Goal: Transaction & Acquisition: Register for event/course

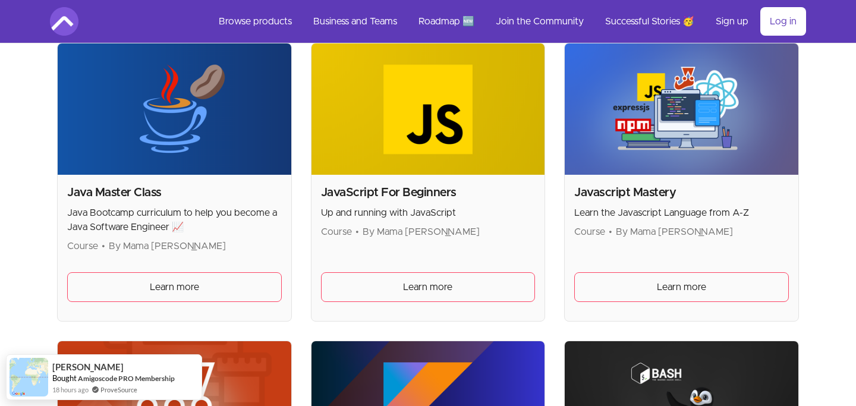
scroll to position [1457, 0]
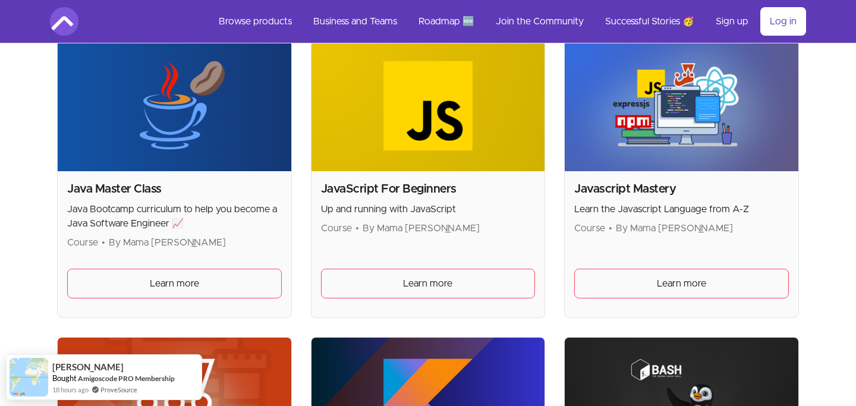
click at [168, 290] on span "Learn more" at bounding box center [174, 284] width 49 height 14
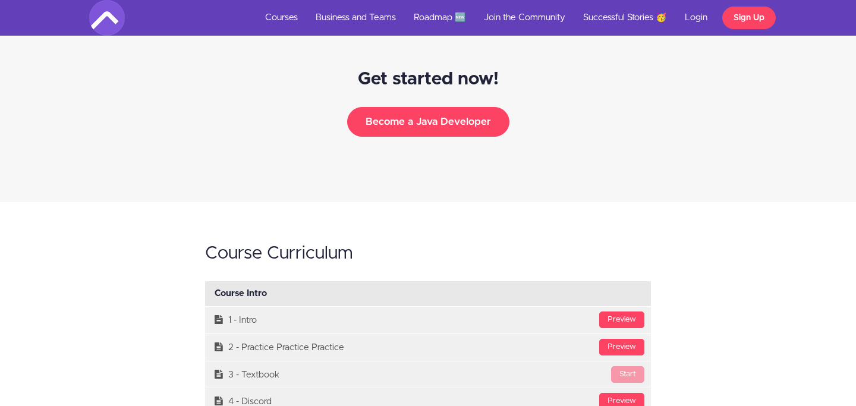
scroll to position [2732, 0]
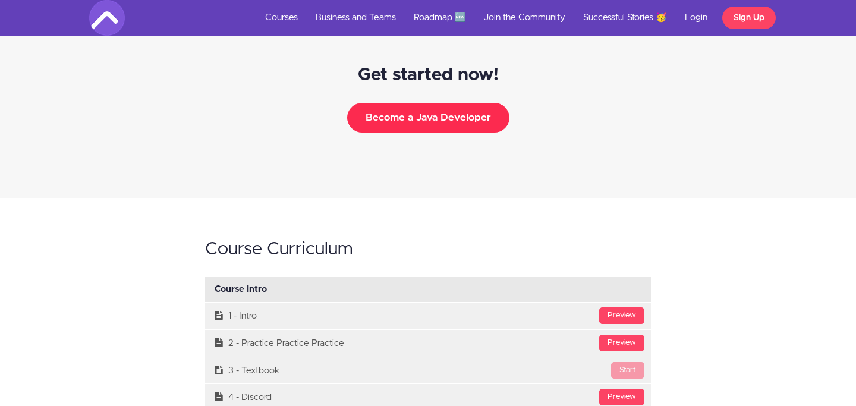
click at [394, 123] on button "Become a Java Developer" at bounding box center [428, 118] width 162 height 30
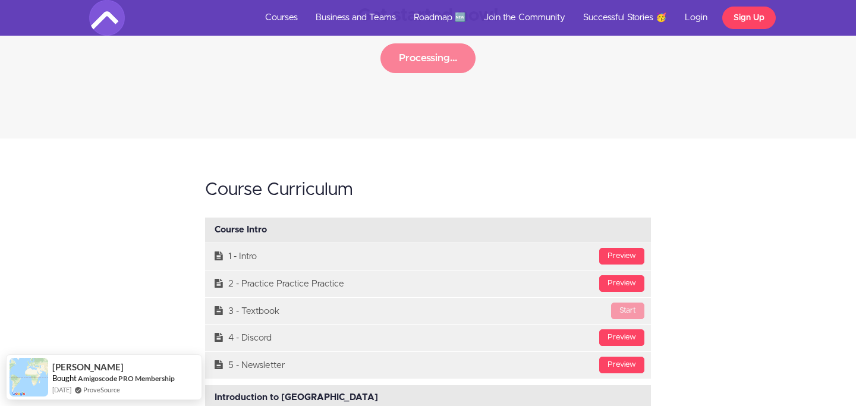
scroll to position [2793, 0]
